Goal: Transaction & Acquisition: Book appointment/travel/reservation

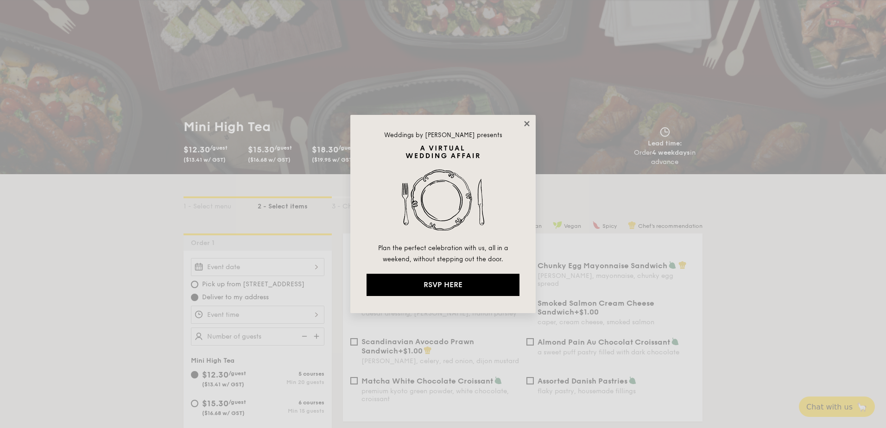
click at [526, 125] on icon at bounding box center [526, 123] width 5 height 5
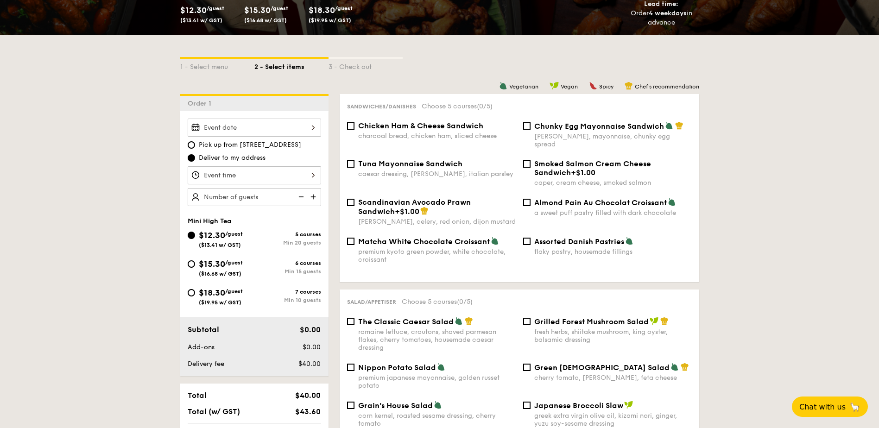
scroll to position [185, 0]
click at [211, 293] on span "$18.30" at bounding box center [212, 293] width 26 height 10
click at [195, 293] on input "$18.30 /guest ($19.95 w/ GST) 7 courses Min 10 guests" at bounding box center [191, 293] width 7 height 7
radio input "true"
click at [304, 127] on div "2025 Sep [DATE] Di Mi Do Fr Sa So 1 2 3 4 5 6 7 8 9 10 11 12 13 14 15 16 17 18 …" at bounding box center [255, 128] width 134 height 18
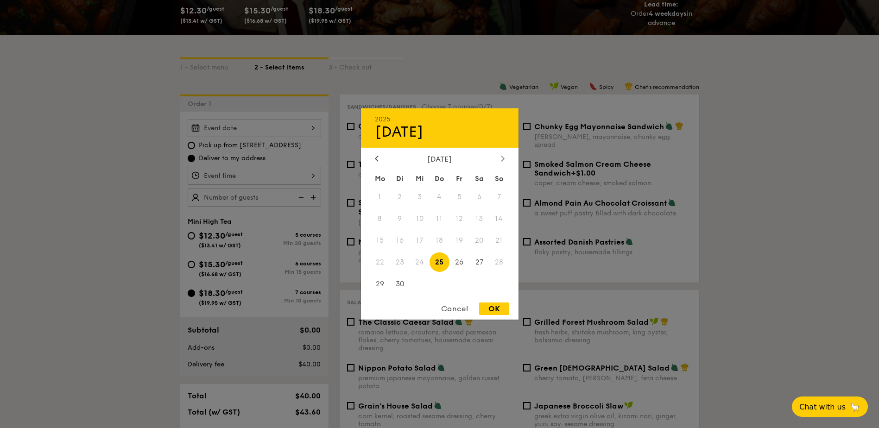
click at [500, 159] on div at bounding box center [503, 159] width 8 height 9
click at [436, 194] on span "2" at bounding box center [440, 197] width 20 height 20
click at [488, 303] on div "OK" at bounding box center [494, 309] width 30 height 13
type input "[DATE]"
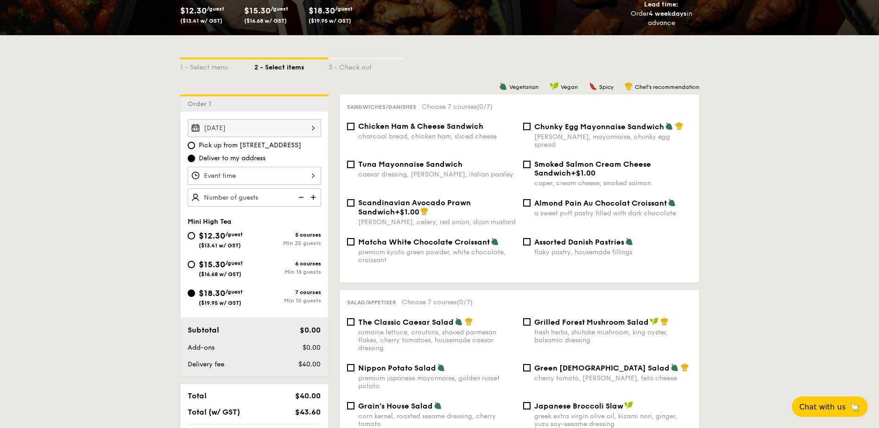
click at [291, 178] on div "12 1 2 3 4 5 6 7 8 9 10 11 00 15 30 45 am pm Cancel OK" at bounding box center [255, 176] width 134 height 18
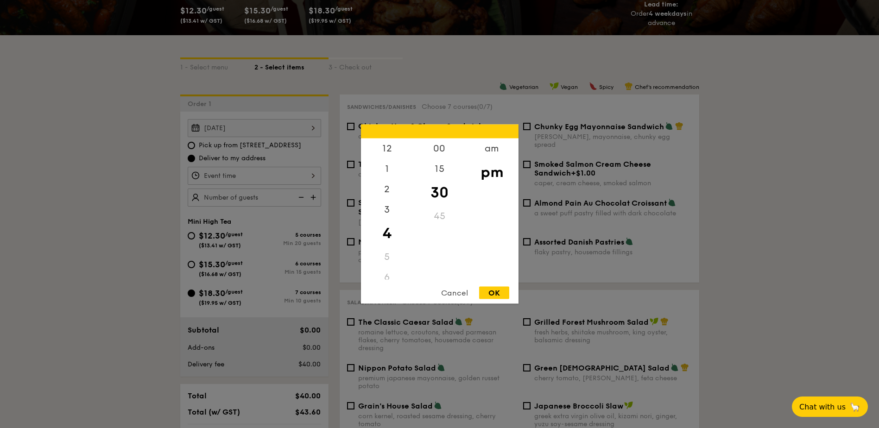
click at [387, 258] on div "5" at bounding box center [387, 257] width 52 height 20
click at [442, 148] on div "00" at bounding box center [440, 152] width 52 height 27
click at [506, 288] on div "OK" at bounding box center [494, 293] width 30 height 13
type input "4:00PM"
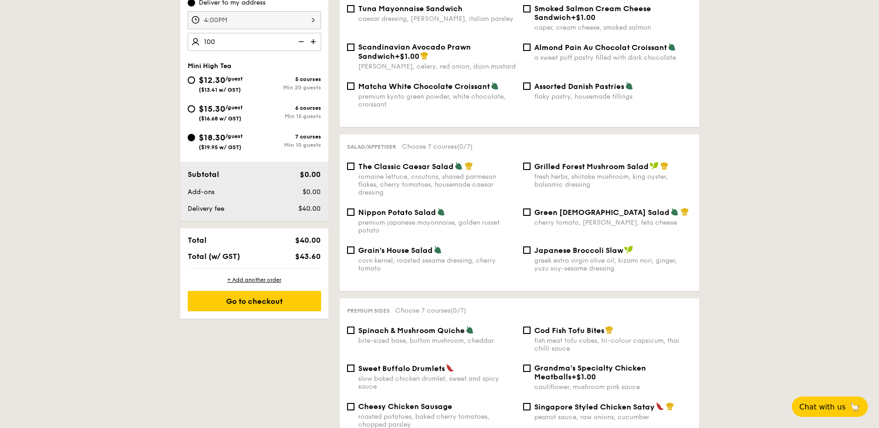
scroll to position [325, 0]
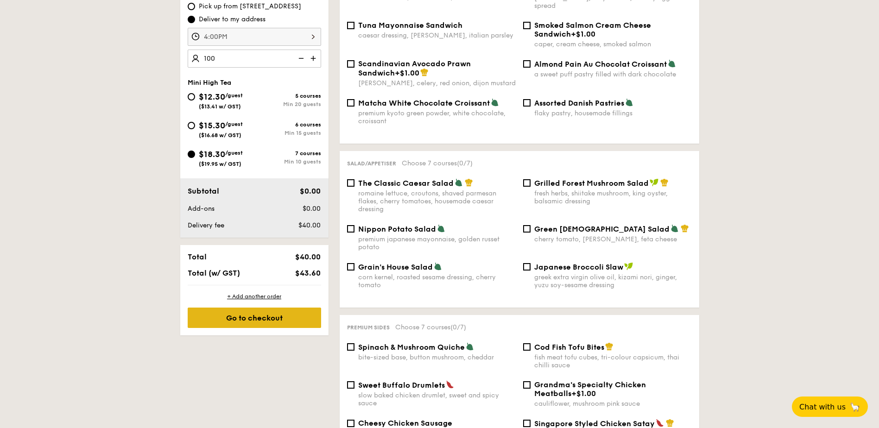
type input "100 guests"
click at [296, 321] on div "Go to checkout" at bounding box center [255, 318] width 134 height 20
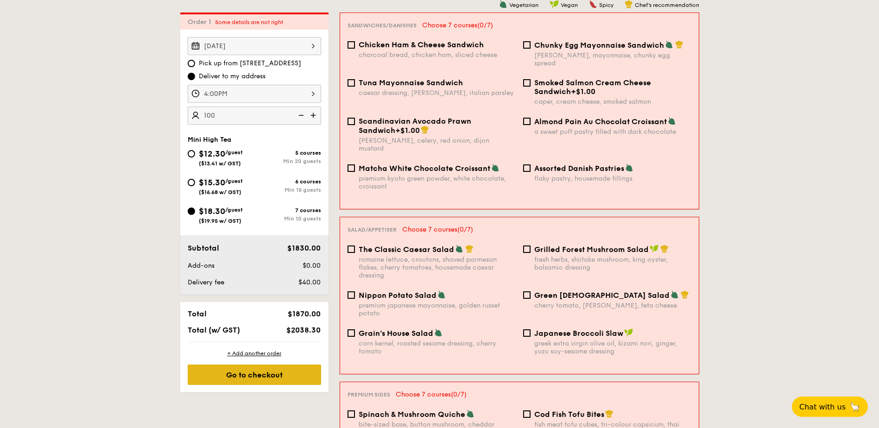
scroll to position [266, 0]
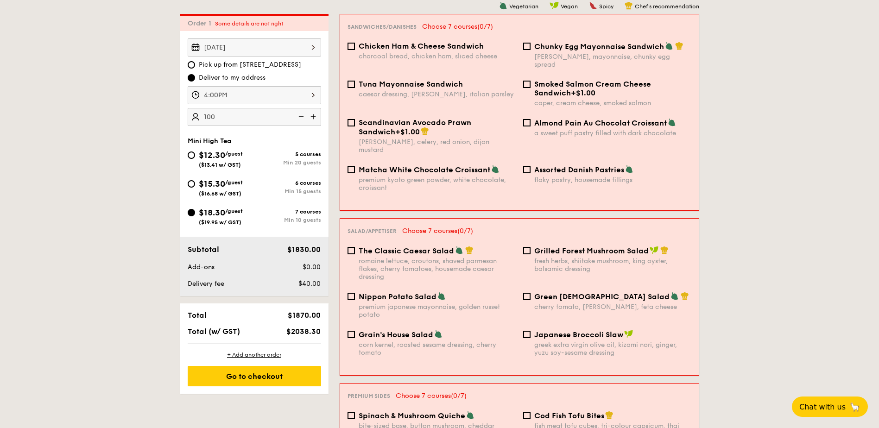
click at [447, 90] on div "caesar dressing, [PERSON_NAME], italian parsley" at bounding box center [437, 94] width 157 height 8
click at [355, 87] on input "Tuna Mayonnaise Sandwich caesar dressing, [GEOGRAPHIC_DATA], italian parsley" at bounding box center [351, 84] width 7 height 7
checkbox input "true"
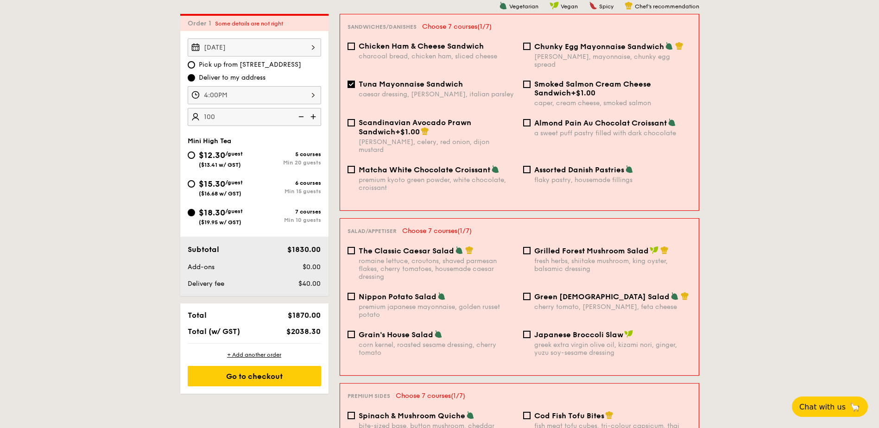
click at [418, 45] on span "Chicken Ham & Cheese Sandwich" at bounding box center [421, 46] width 125 height 9
click at [355, 45] on input "Chicken Ham & Cheese Sandwich charcoal bread, chicken ham, sliced cheese" at bounding box center [351, 46] width 7 height 7
checkbox input "true"
click at [541, 247] on span "Grilled Forest Mushroom Salad" at bounding box center [591, 251] width 115 height 9
click at [531, 247] on input "Grilled Forest Mushroom Salad fresh herbs, shiitake mushroom, king oyster, bals…" at bounding box center [526, 250] width 7 height 7
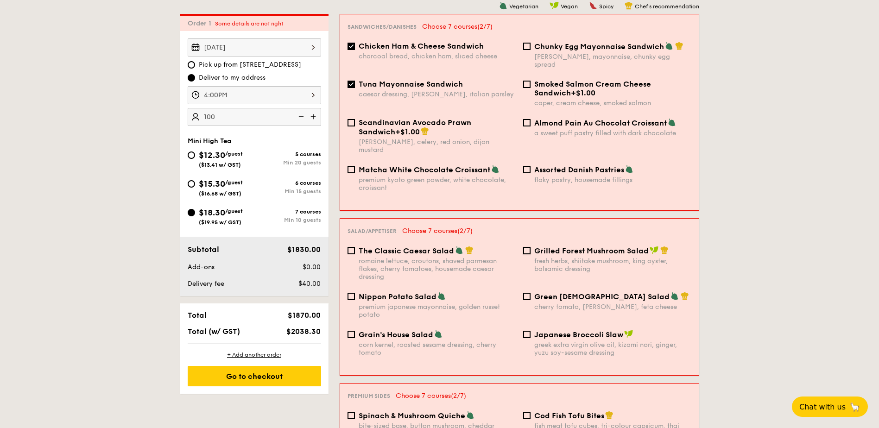
checkbox input "true"
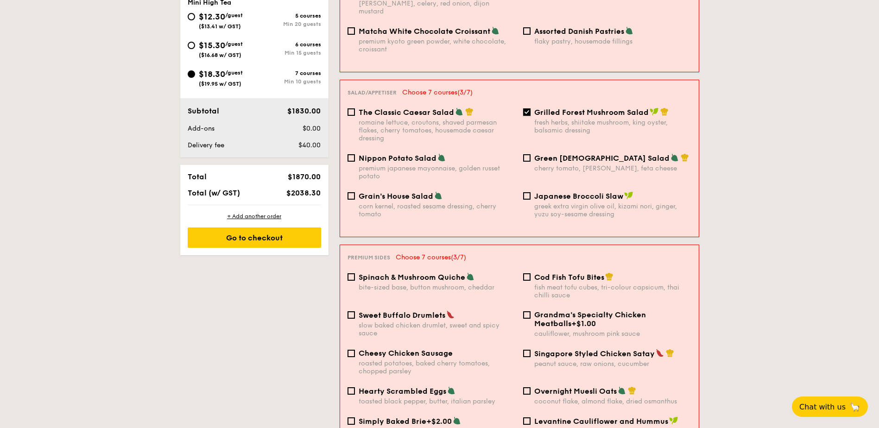
scroll to position [405, 0]
click at [547, 273] on span "Cod Fish Tofu Bites" at bounding box center [569, 277] width 70 height 9
click at [531, 273] on input "Cod Fish Tofu Bites fish meat tofu cubes, tri-colour capsicum, thai chilli sauce" at bounding box center [526, 276] width 7 height 7
checkbox input "true"
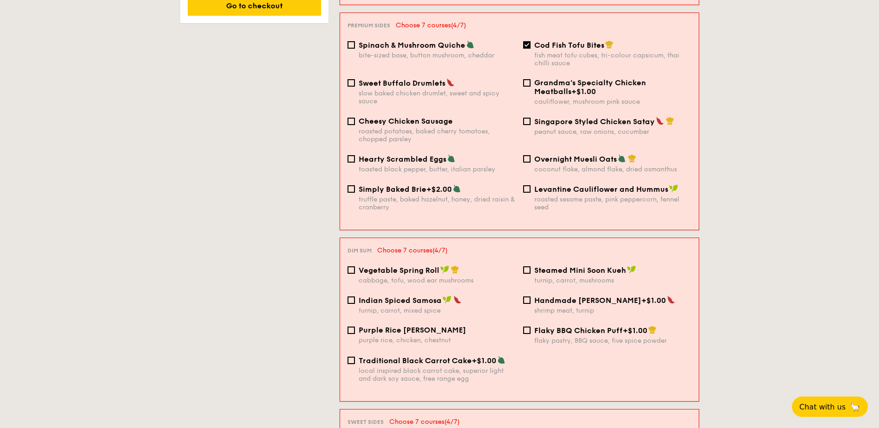
click at [531, 266] on div "Steamed Mini Soon Kueh turnip, carrot, mushrooms" at bounding box center [608, 275] width 176 height 19
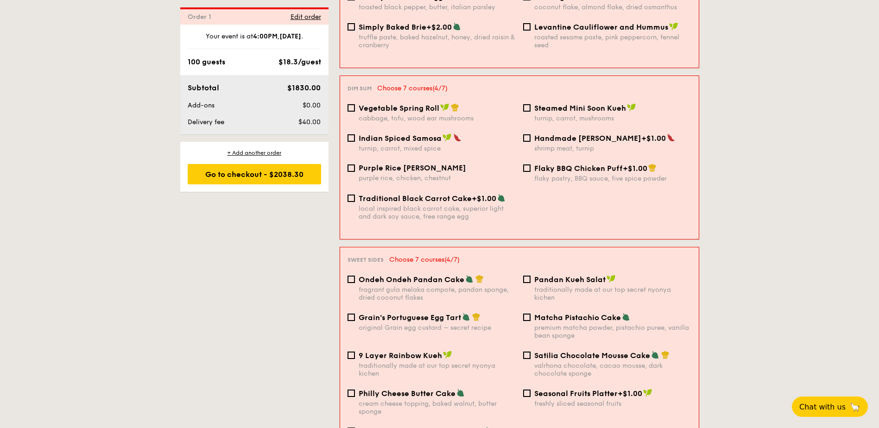
scroll to position [822, 0]
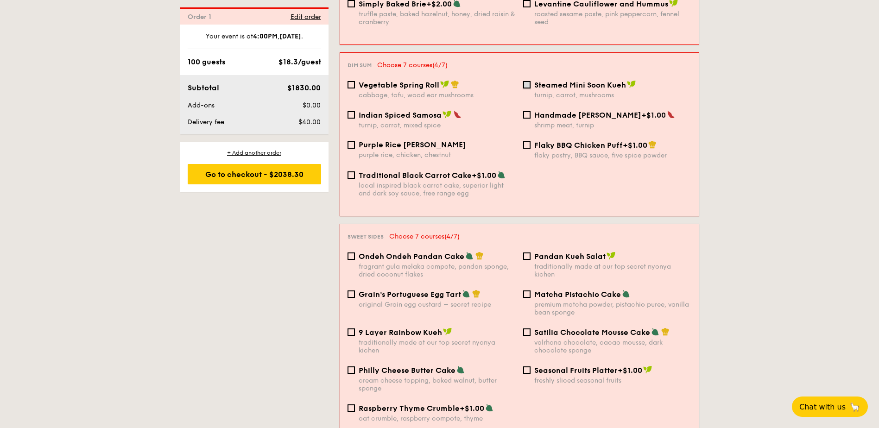
click at [527, 81] on input "Steamed Mini Soon Kueh turnip, carrot, mushrooms" at bounding box center [526, 84] width 7 height 7
checkbox input "true"
click at [527, 253] on input "Pandan Kueh Salat traditionally made at our top secret nyonya kichen" at bounding box center [526, 256] width 7 height 7
checkbox input "true"
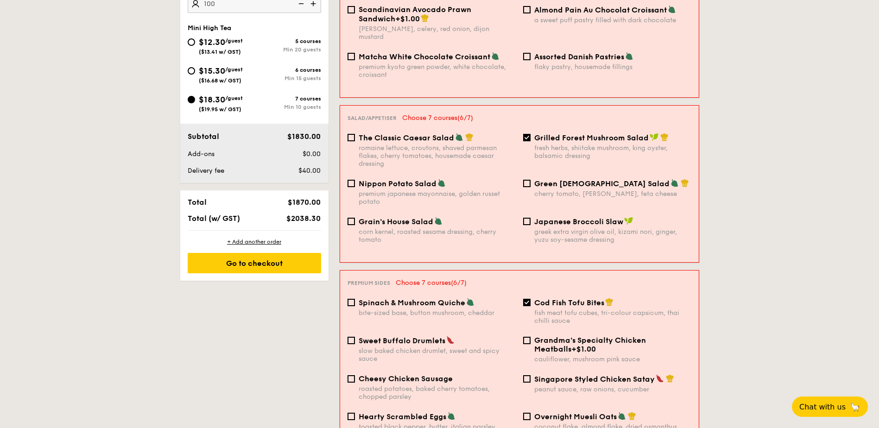
scroll to position [405, 0]
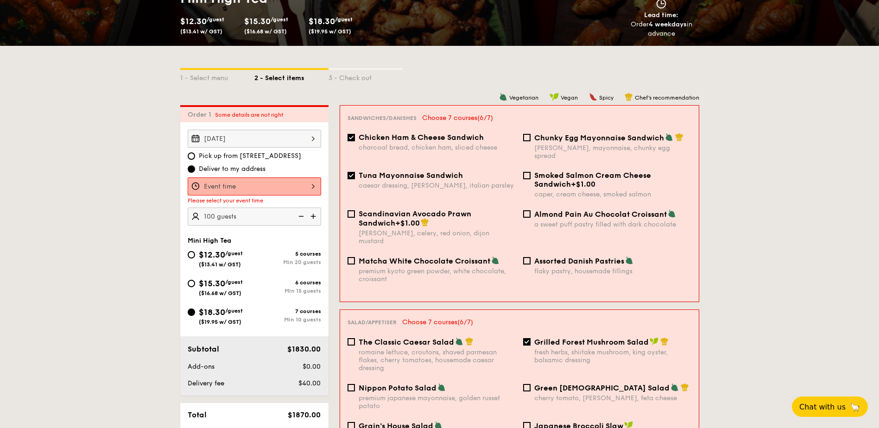
scroll to position [173, 0]
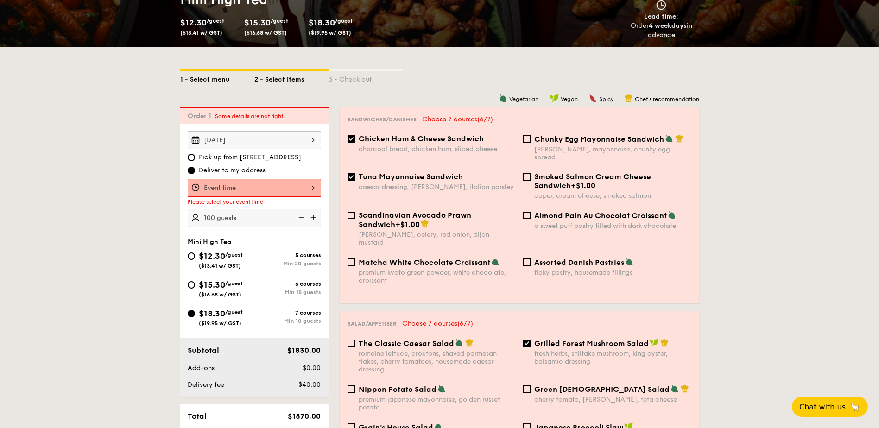
click at [214, 78] on div "1 - Select menu" at bounding box center [217, 77] width 74 height 13
select select
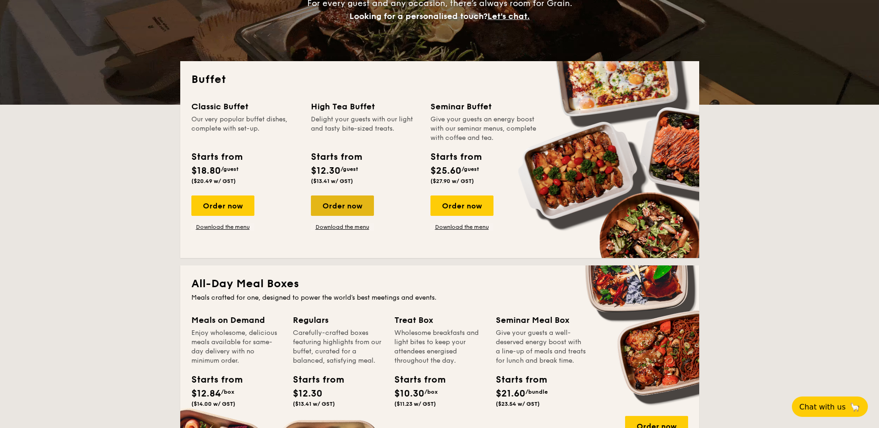
click at [351, 200] on div "Order now" at bounding box center [342, 206] width 63 height 20
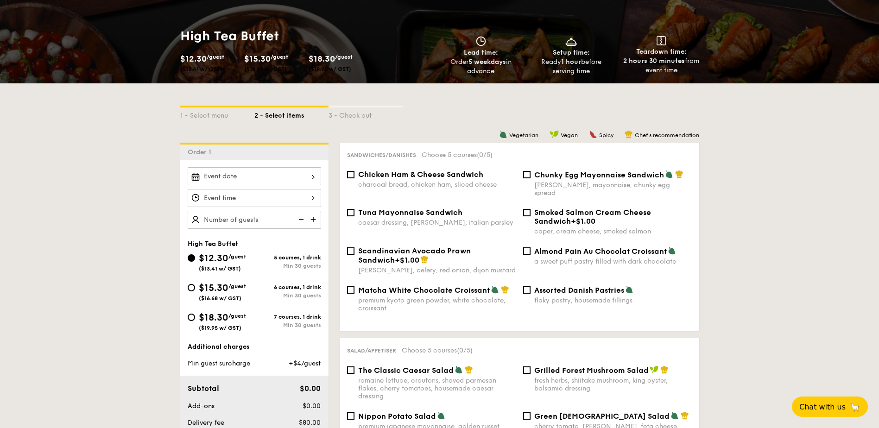
scroll to position [185, 0]
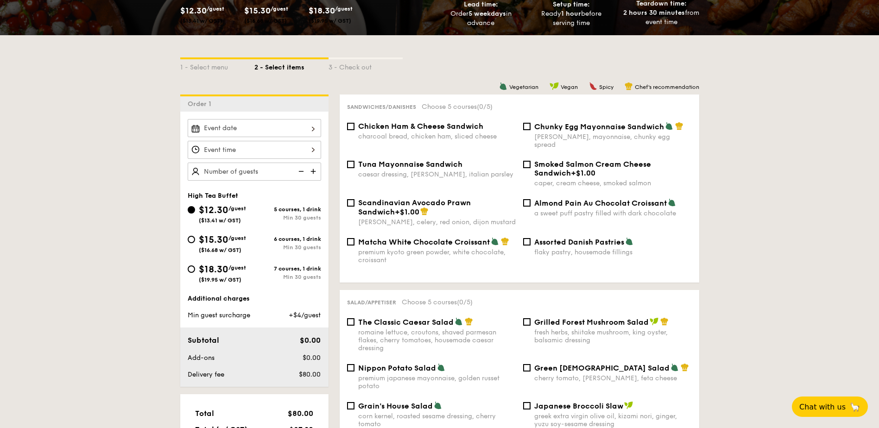
click at [286, 124] on div at bounding box center [255, 128] width 134 height 18
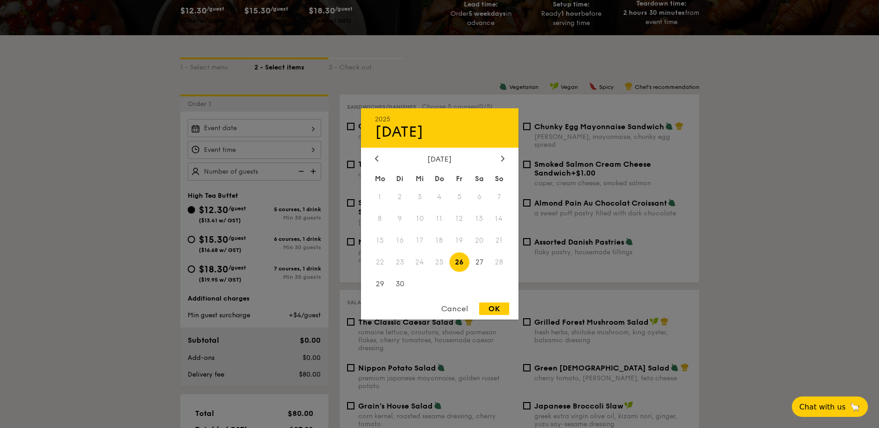
click at [504, 153] on div "2025 Sep 26 September 2025 Mo Di Mi Do Fr Sa So 1 2 3 4 5 6 7 8 9 10 11 12 13 1…" at bounding box center [440, 213] width 158 height 211
click at [503, 157] on icon at bounding box center [503, 158] width 4 height 6
click at [441, 198] on span "2" at bounding box center [440, 197] width 20 height 20
click at [494, 307] on div "OK" at bounding box center [494, 309] width 30 height 13
type input "[DATE]"
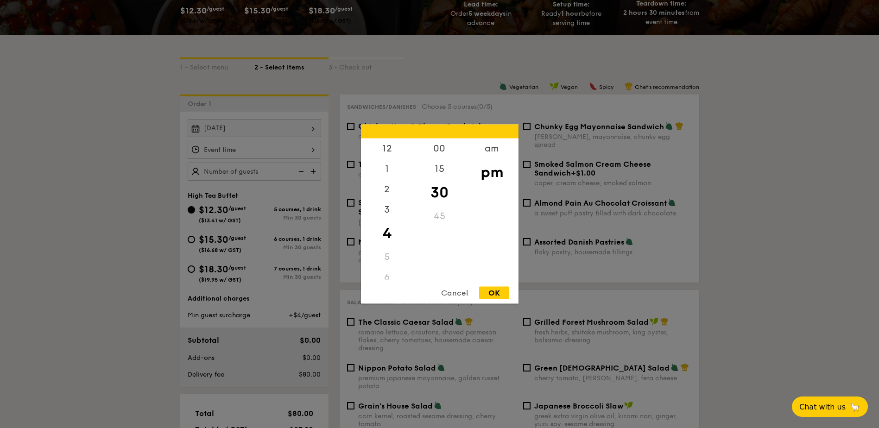
click at [288, 153] on div "12 1 2 3 4 5 6 7 8 9 10 11 00 15 30 45 am pm Cancel OK" at bounding box center [255, 150] width 134 height 18
click at [445, 146] on div "00" at bounding box center [440, 152] width 52 height 27
click at [387, 257] on div "5" at bounding box center [387, 257] width 52 height 20
click at [505, 292] on div "OK" at bounding box center [494, 293] width 30 height 13
type input "4:00PM"
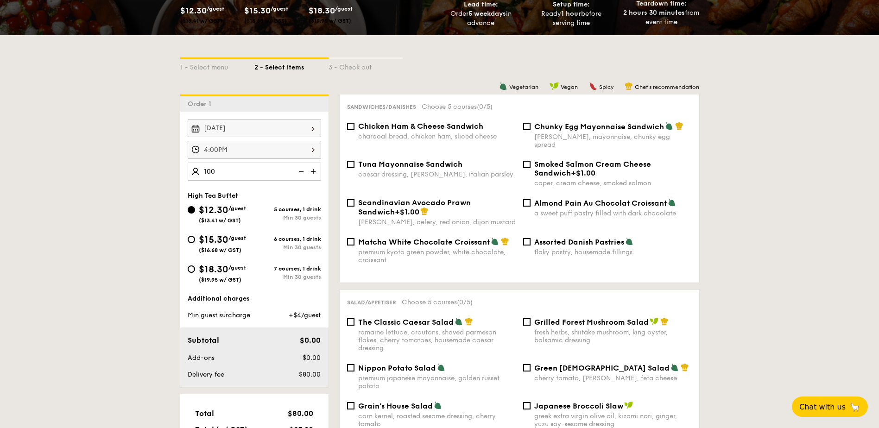
type input "100 guests"
click at [221, 269] on span "$18.30" at bounding box center [214, 269] width 30 height 11
click at [195, 269] on input "$18.30 /guest ($19.95 w/ GST) 7 courses, 1 drink Min 30 guests" at bounding box center [191, 269] width 7 height 7
radio input "true"
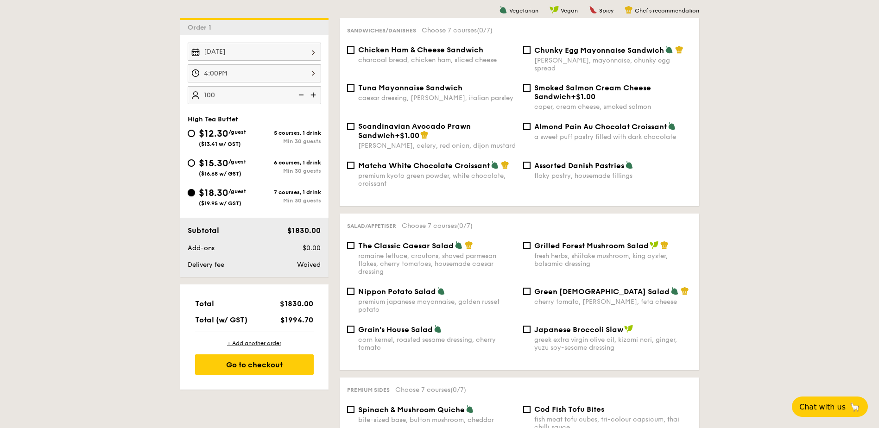
scroll to position [278, 0]
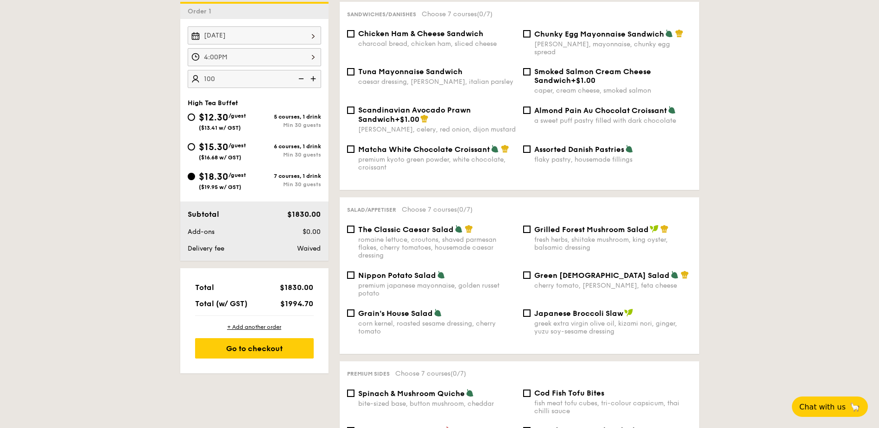
click at [299, 77] on img at bounding box center [300, 79] width 14 height 18
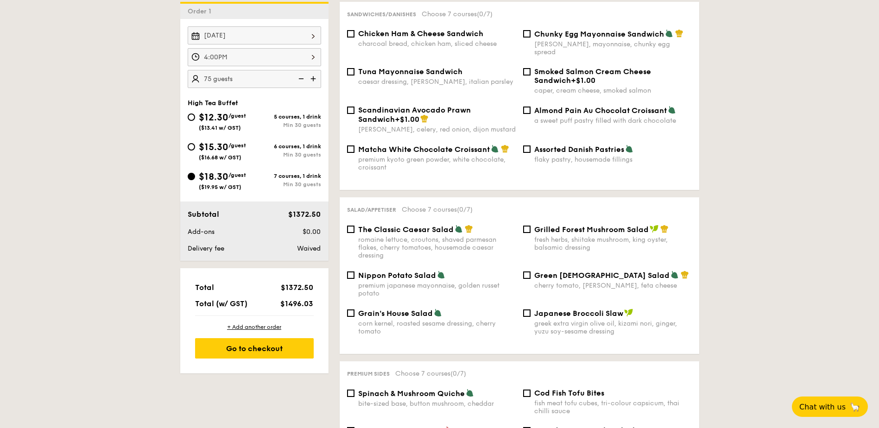
click at [299, 77] on img at bounding box center [300, 79] width 14 height 18
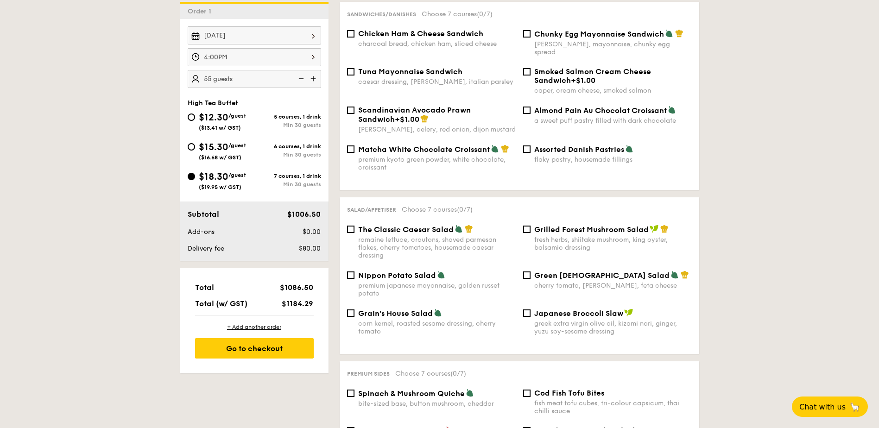
type input "50 guests"
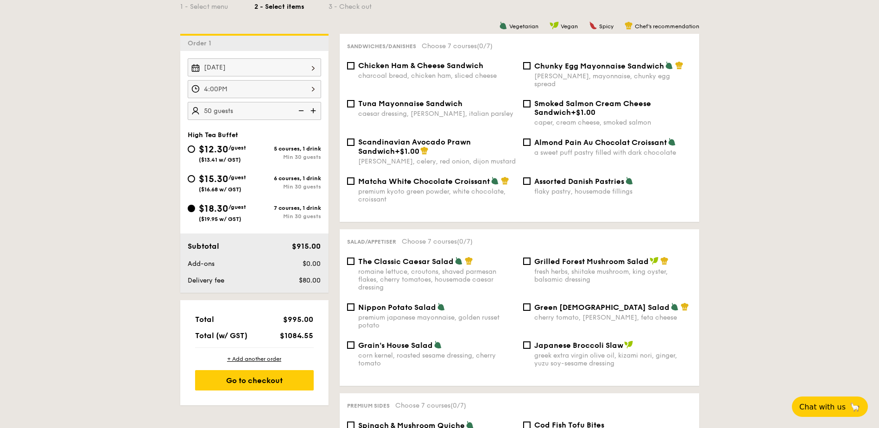
scroll to position [232, 0]
